Goal: Find specific page/section: Find specific page/section

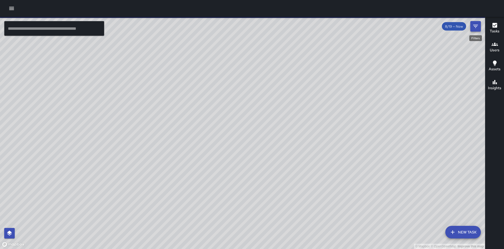
click at [478, 30] on button "Filters" at bounding box center [476, 26] width 11 height 11
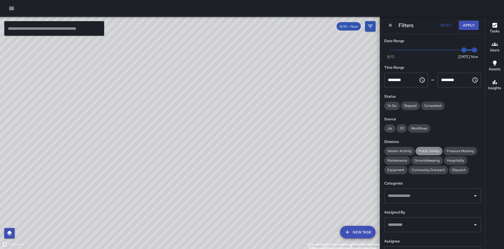
click at [424, 149] on span "Public Safety" at bounding box center [429, 151] width 27 height 4
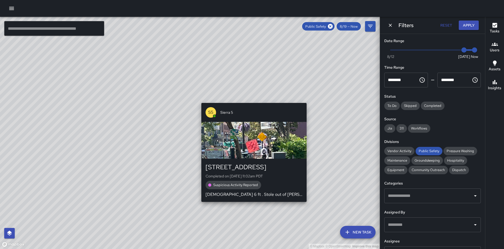
click at [200, 100] on div "© Mapbox © OpenStreetMap Improve this map S5 Sierra 5 [STREET_ADDRESS] Complete…" at bounding box center [190, 133] width 380 height 232
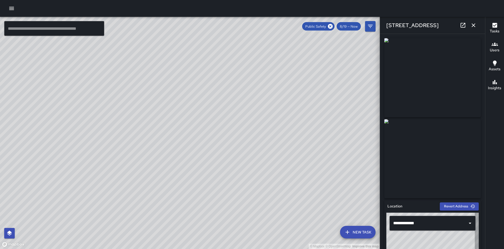
type input "**********"
click at [163, 176] on div "© Mapbox © OpenStreetMap Improve this map" at bounding box center [190, 133] width 380 height 232
drag, startPoint x: 70, startPoint y: 201, endPoint x: 61, endPoint y: 114, distance: 87.4
click at [61, 114] on div "© Mapbox © OpenStreetMap Improve this map" at bounding box center [190, 133] width 380 height 232
click at [282, 65] on div "© Mapbox © OpenStreetMap Improve this map" at bounding box center [190, 133] width 380 height 232
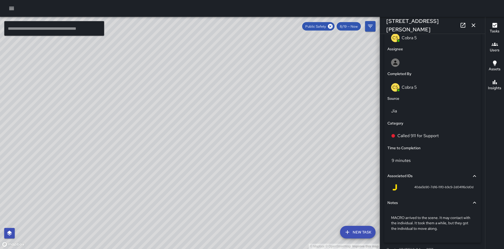
scroll to position [306, 0]
